Goal: Find specific page/section: Find specific page/section

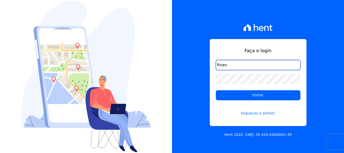
type input "[EMAIL_ADDRESS][DOMAIN_NAME]"
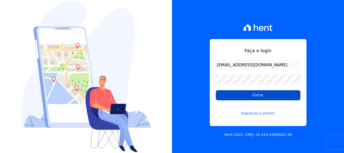
click at [256, 92] on input "Entrar" at bounding box center [258, 95] width 85 height 10
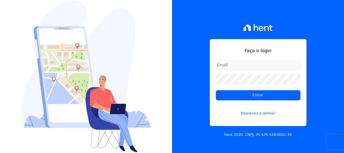
click at [236, 65] on input "email" at bounding box center [258, 65] width 85 height 10
type input "financ.junco@gmail.com"
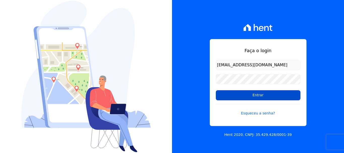
click at [256, 95] on input "Entrar" at bounding box center [258, 95] width 85 height 10
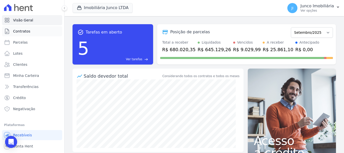
click at [29, 30] on span "Contratos" at bounding box center [21, 31] width 17 height 5
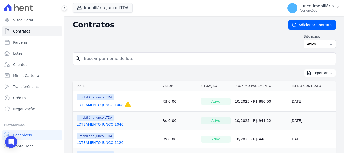
click at [109, 59] on input "search" at bounding box center [207, 59] width 253 height 10
type input "949"
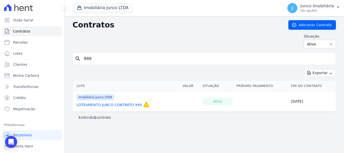
click at [109, 104] on link "LOTEAMENTO JUNCO CONTRATO 949" at bounding box center [109, 104] width 65 height 5
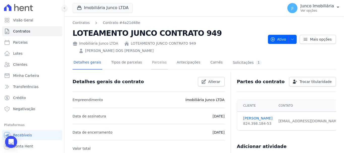
click at [155, 57] on link "Parcelas" at bounding box center [159, 62] width 17 height 13
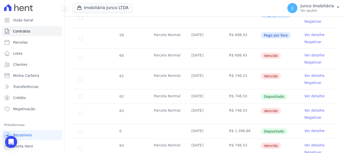
scroll to position [250, 0]
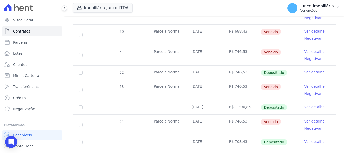
click at [308, 12] on p "Ver opções" at bounding box center [318, 11] width 34 height 4
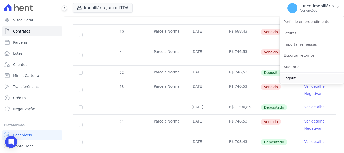
click at [292, 80] on link "Logout" at bounding box center [312, 78] width 65 height 9
